Goal: Information Seeking & Learning: Check status

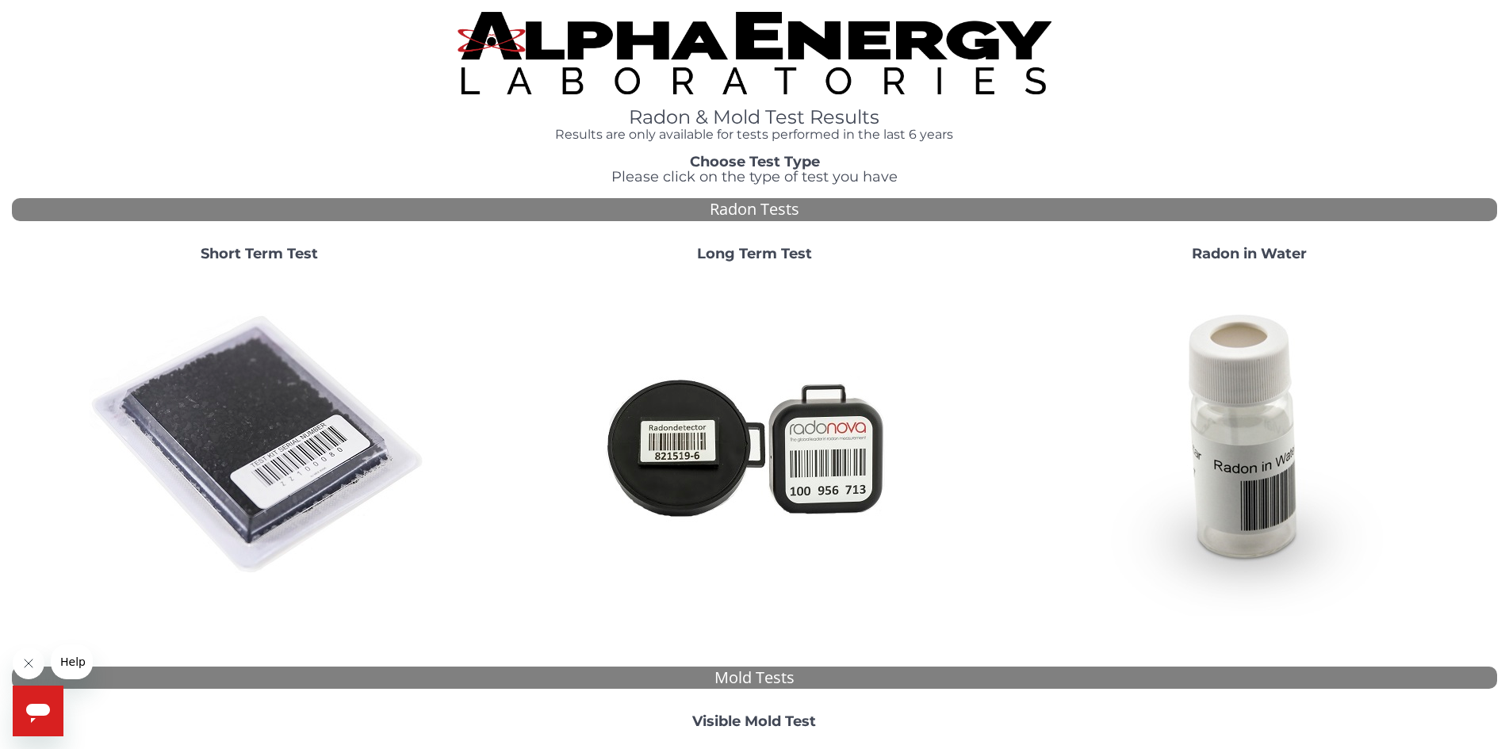
click at [254, 250] on strong "Short Term Test" at bounding box center [259, 253] width 117 height 17
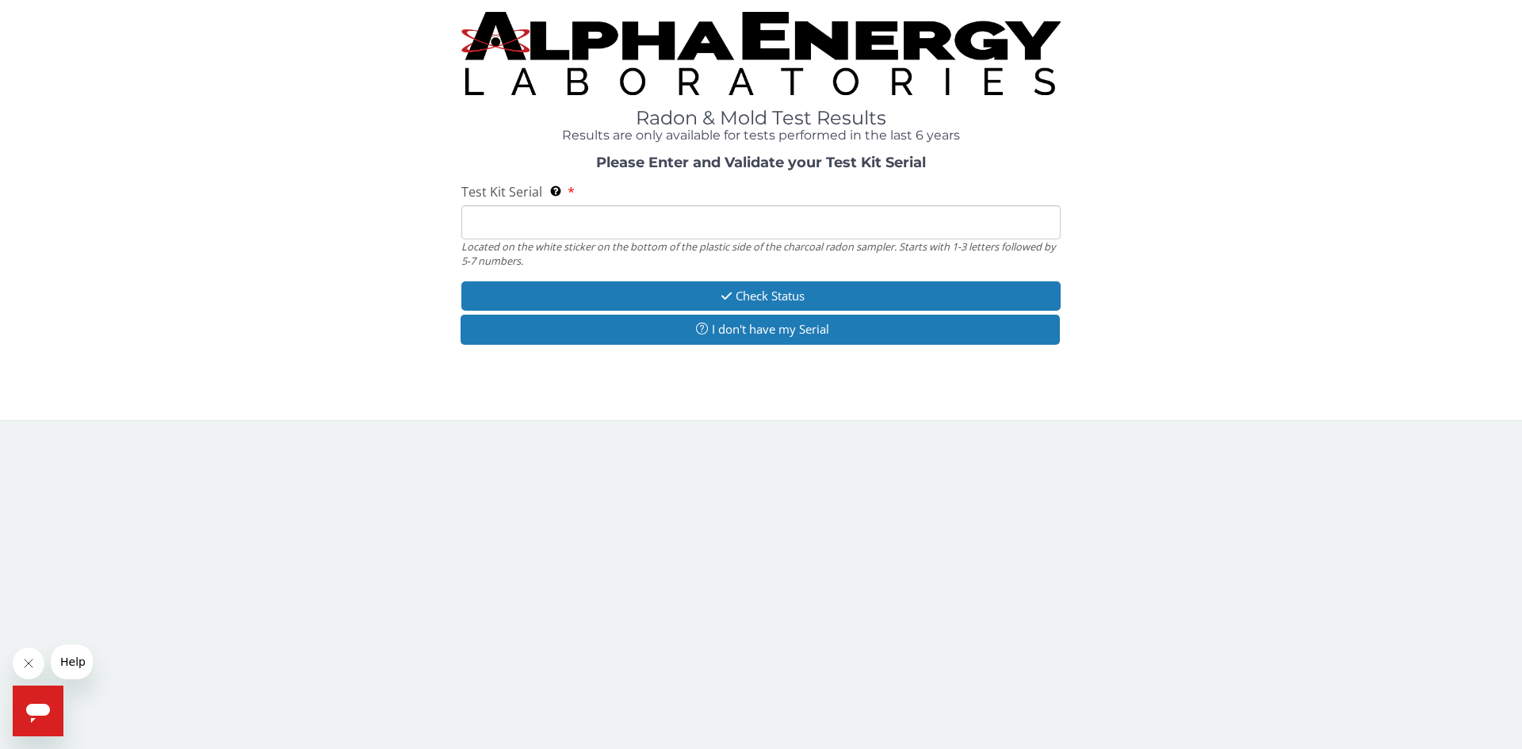
click at [489, 223] on input "Test Kit Serial Located on the white sticker on the bottom of the plastic side …" at bounding box center [760, 222] width 599 height 34
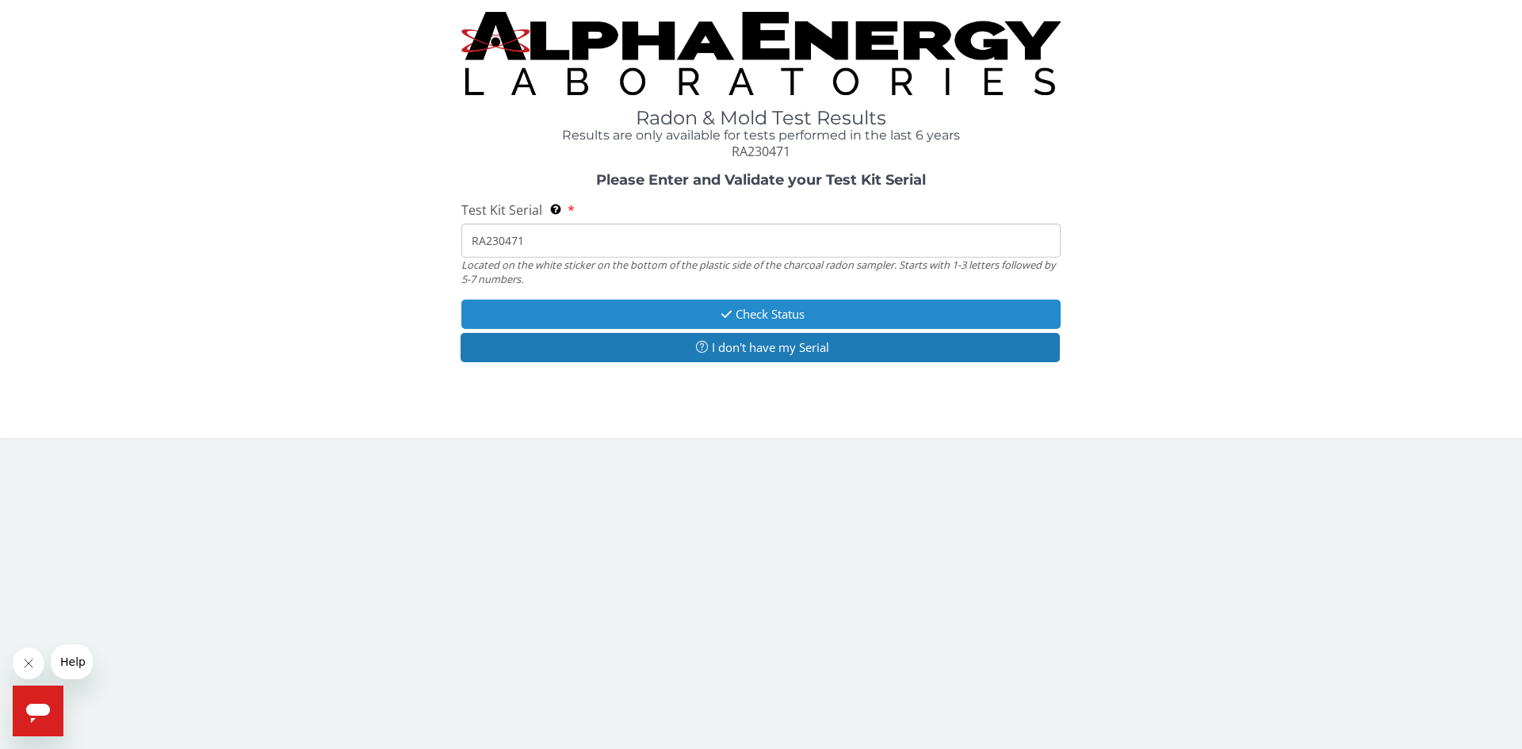
type input "RA230471"
click at [664, 308] on button "Check Status" at bounding box center [760, 314] width 599 height 29
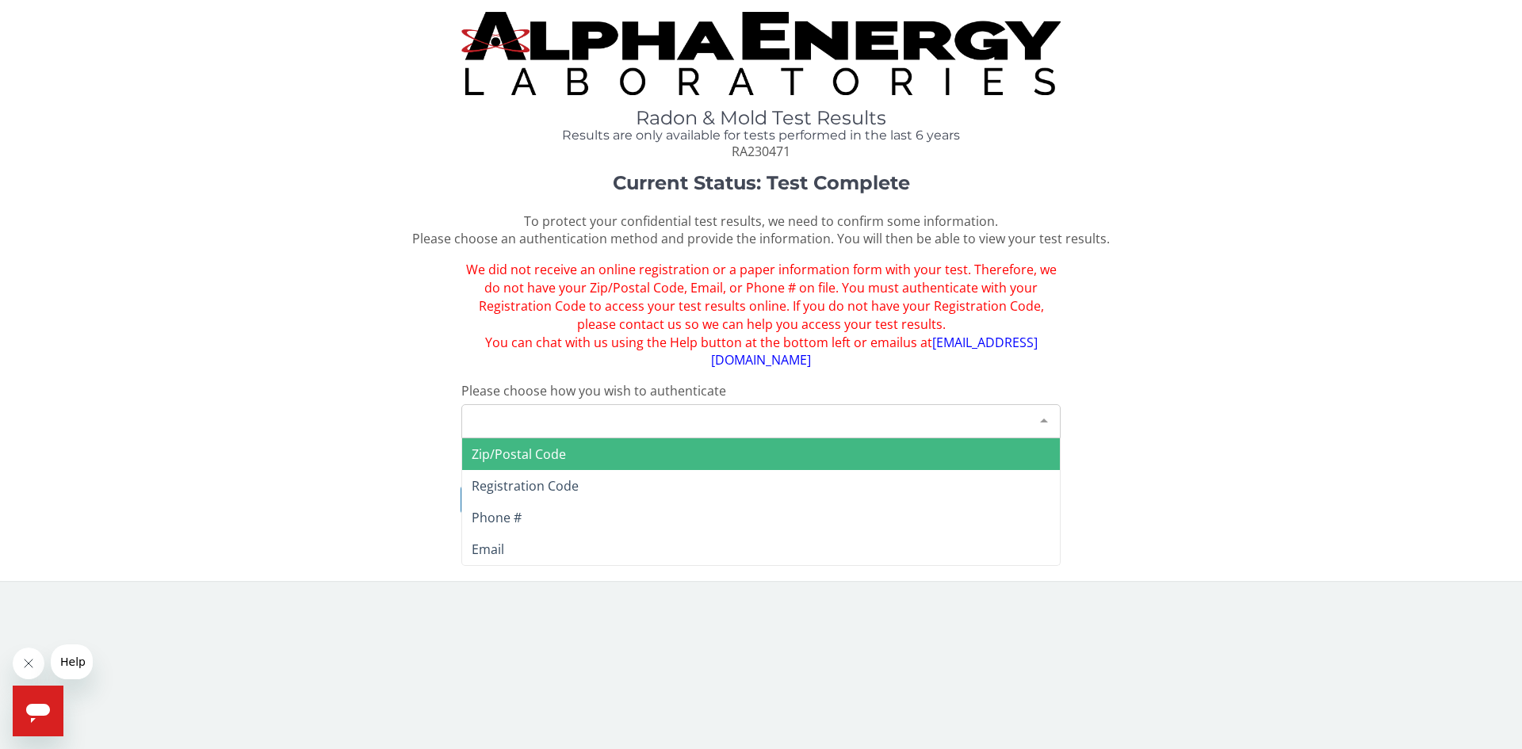
click at [472, 404] on div "Please make a selection" at bounding box center [760, 421] width 599 height 34
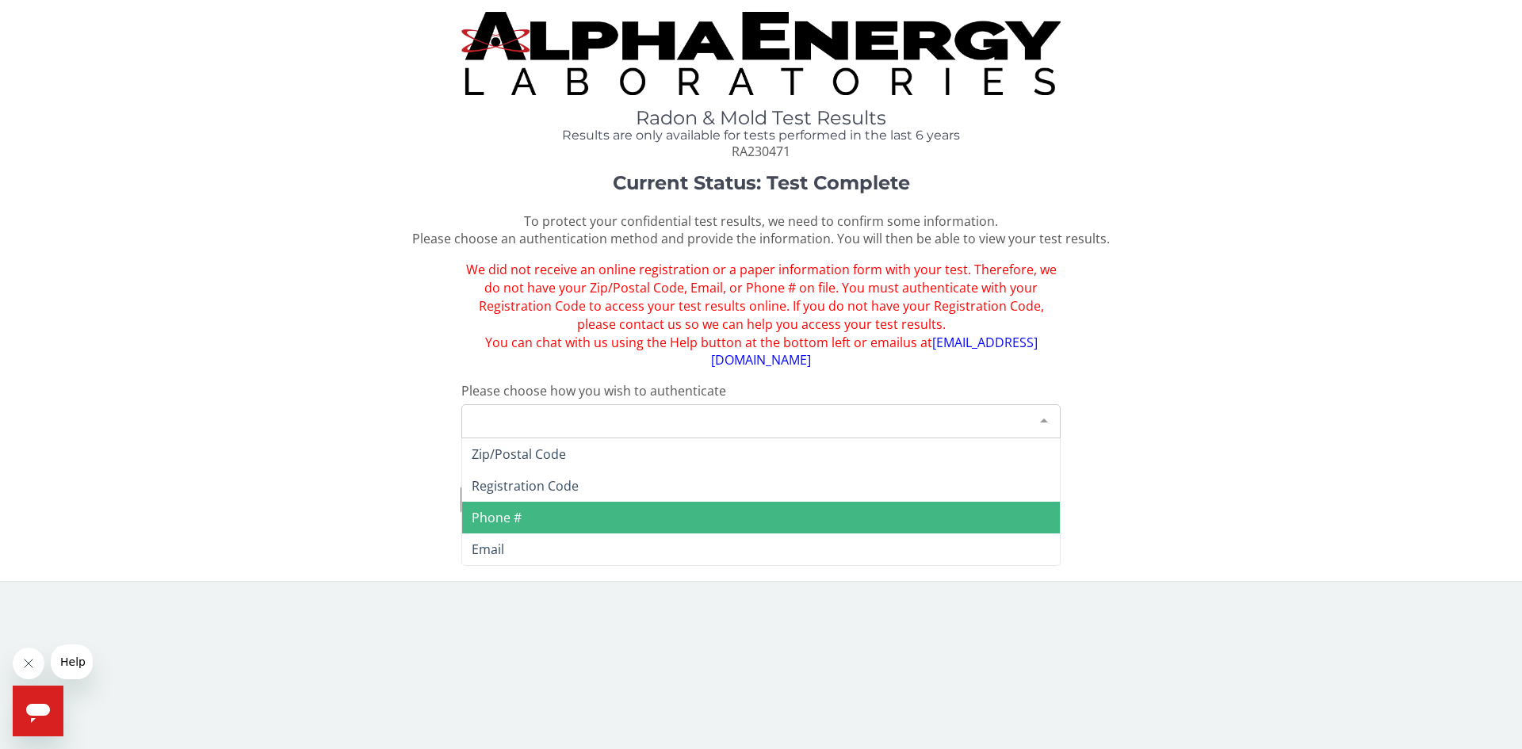
click at [507, 509] on span "Phone #" at bounding box center [497, 517] width 50 height 17
